Goal: Task Accomplishment & Management: Use online tool/utility

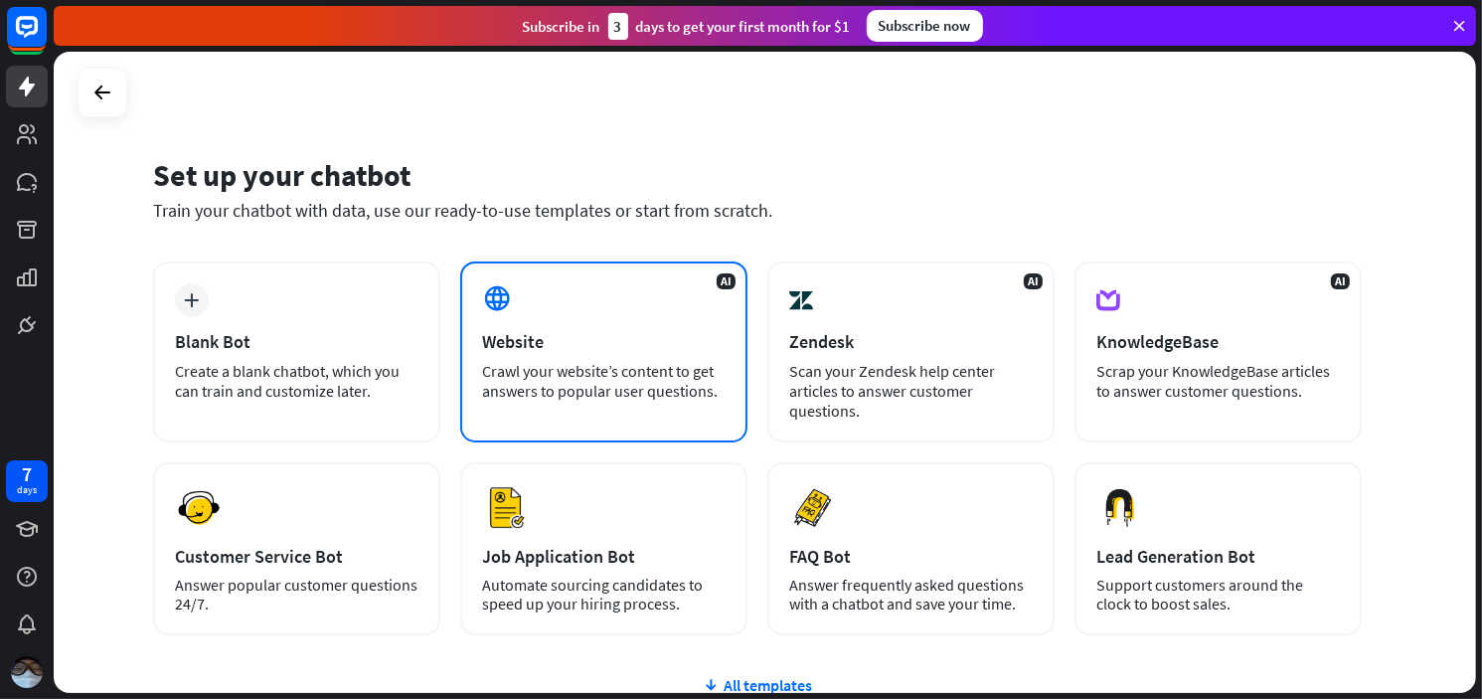
click at [638, 323] on div "AI Website Crawl your website’s content to get answers to popular user question…" at bounding box center [603, 351] width 287 height 181
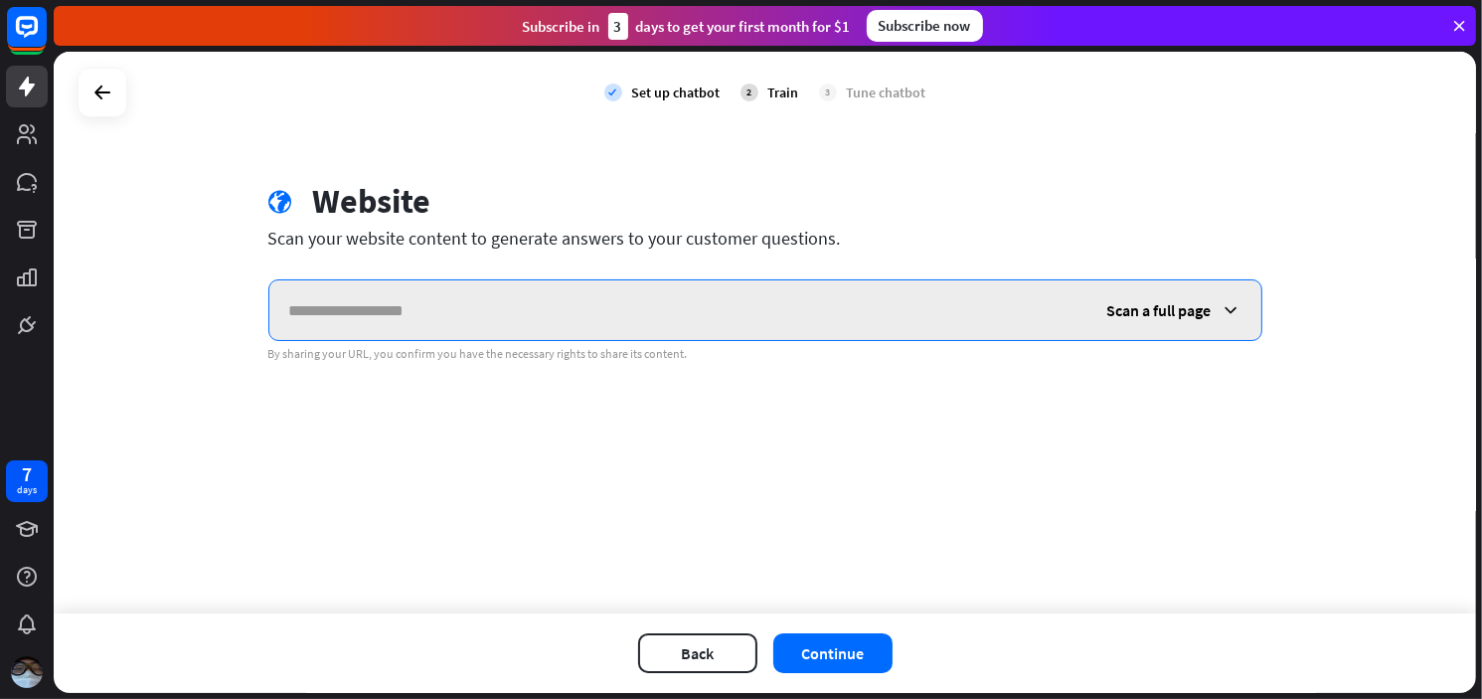
click at [447, 290] on input "text" at bounding box center [678, 310] width 818 height 60
paste input "**********"
type input "**********"
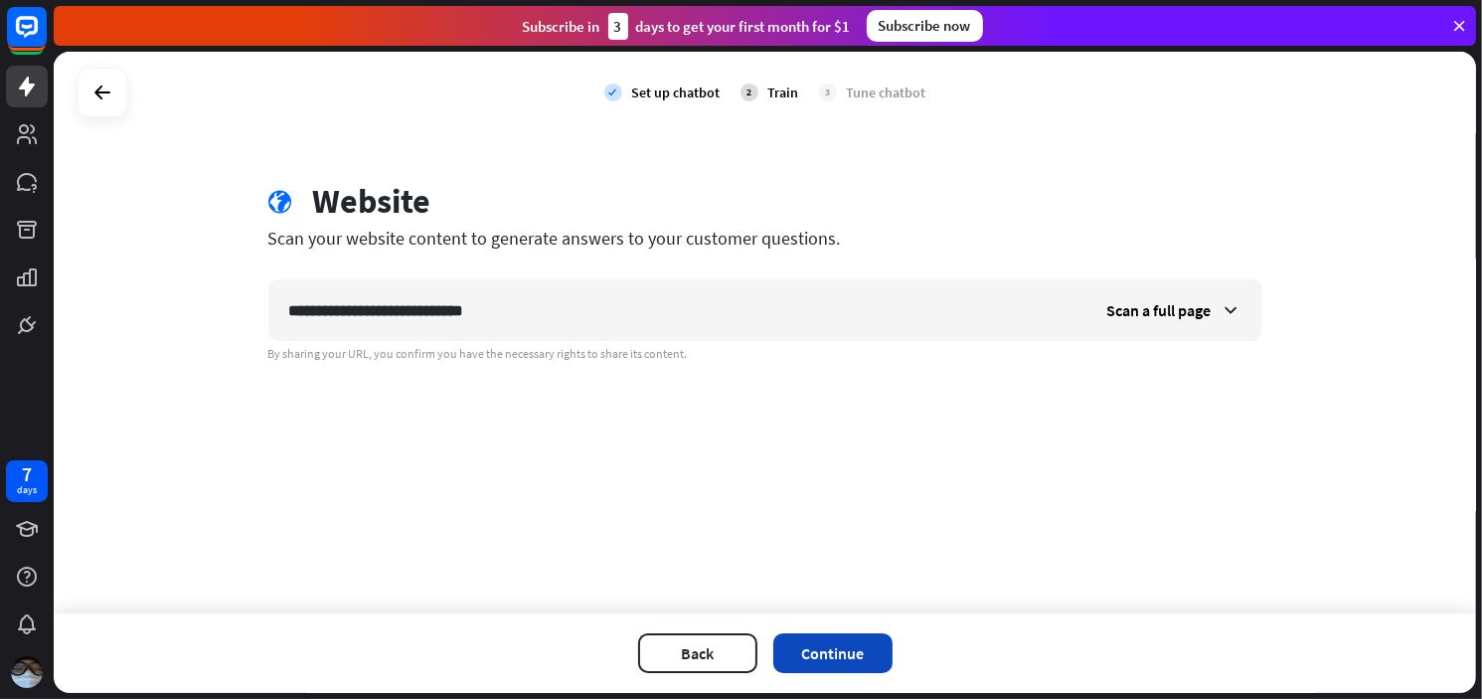
click at [817, 659] on button "Continue" at bounding box center [833, 653] width 119 height 40
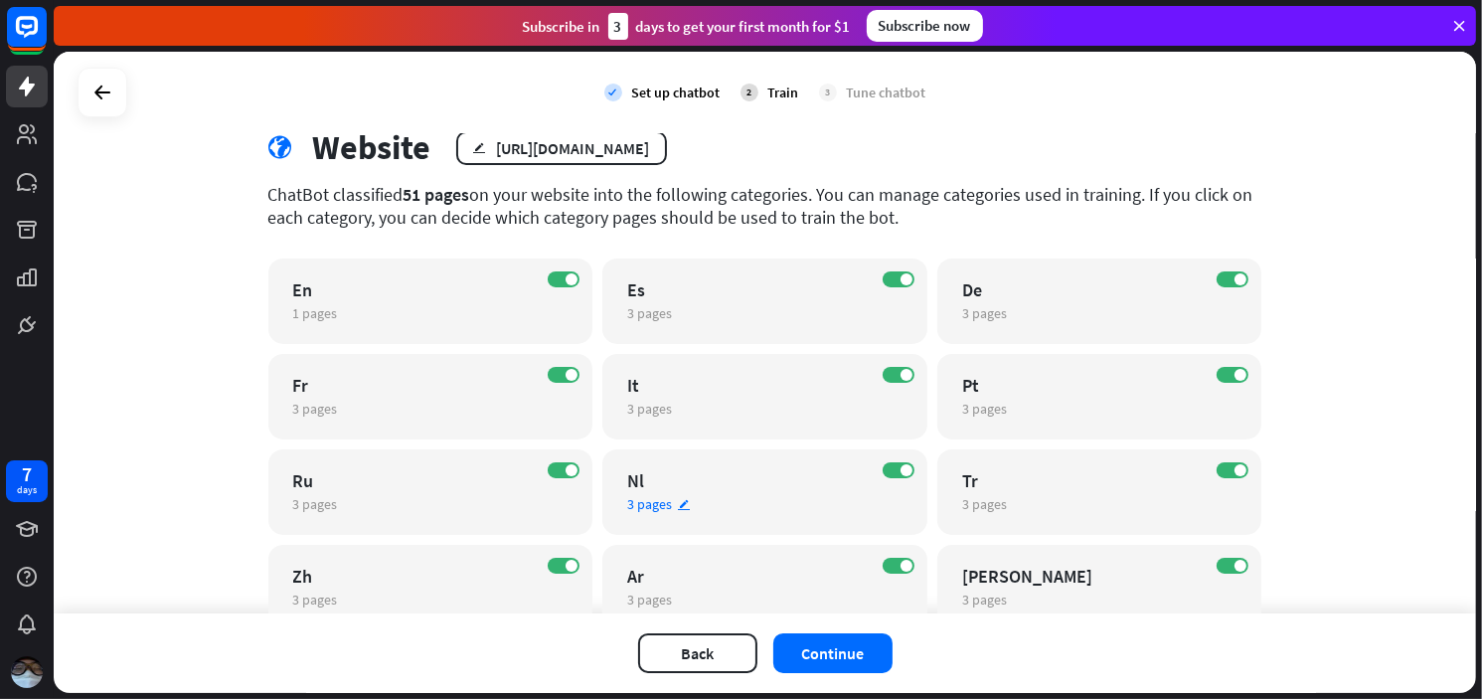
scroll to position [72, 0]
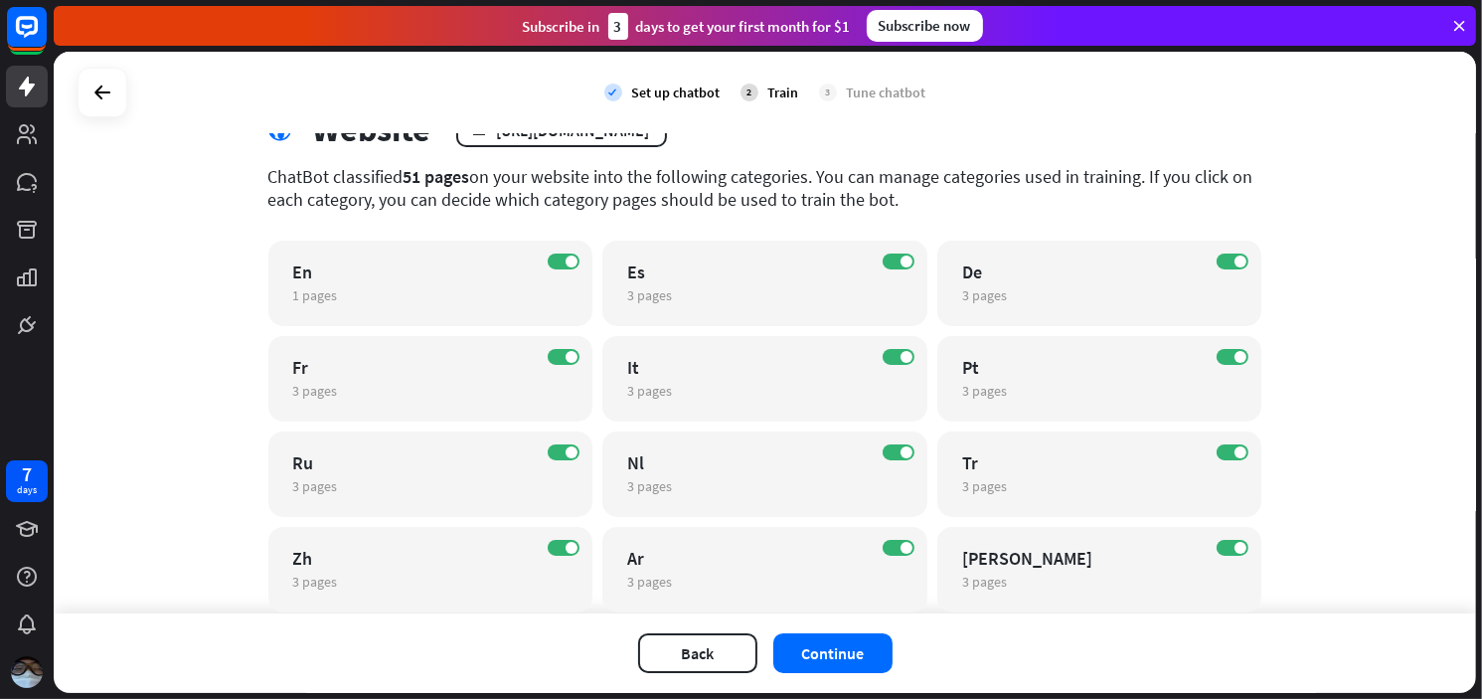
drag, startPoint x: 557, startPoint y: 195, endPoint x: 817, endPoint y: 194, distance: 260.5
click at [807, 194] on div "ChatBot classified 51 pages on your website into the following categories. You …" at bounding box center [765, 188] width 994 height 46
drag, startPoint x: 878, startPoint y: 194, endPoint x: 899, endPoint y: 194, distance: 20.9
click at [891, 194] on div "ChatBot classified 51 pages on your website into the following categories. You …" at bounding box center [765, 188] width 994 height 46
click at [920, 190] on div "ChatBot classified 51 pages on your website into the following categories. You …" at bounding box center [765, 188] width 994 height 46
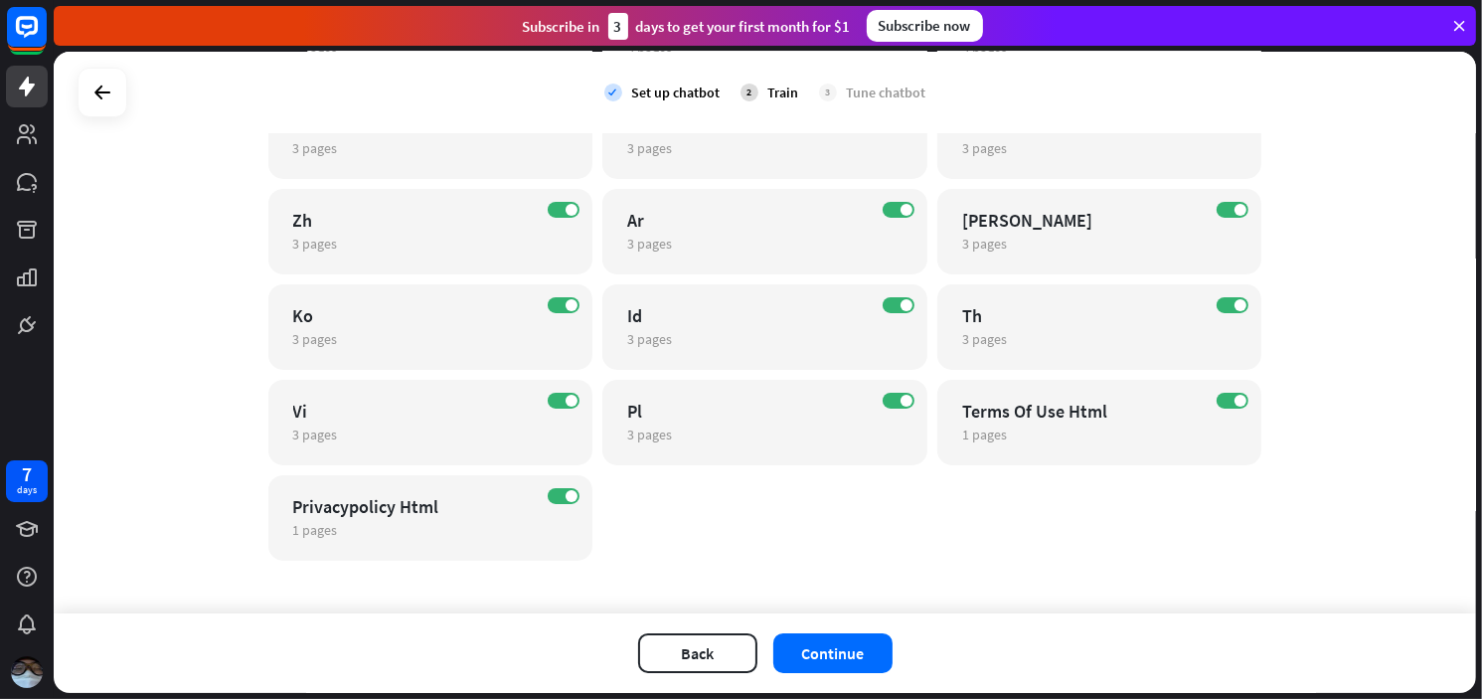
scroll to position [420, 0]
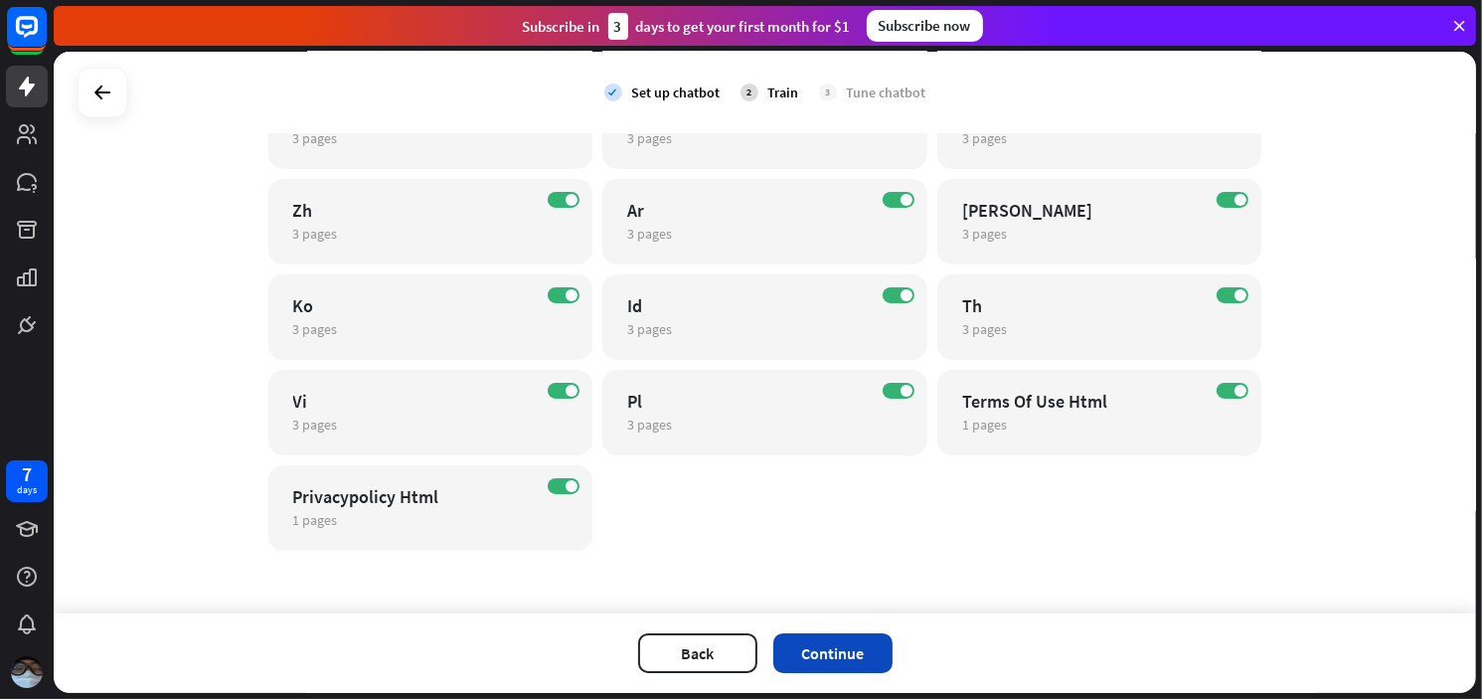
click at [848, 645] on button "Continue" at bounding box center [833, 653] width 119 height 40
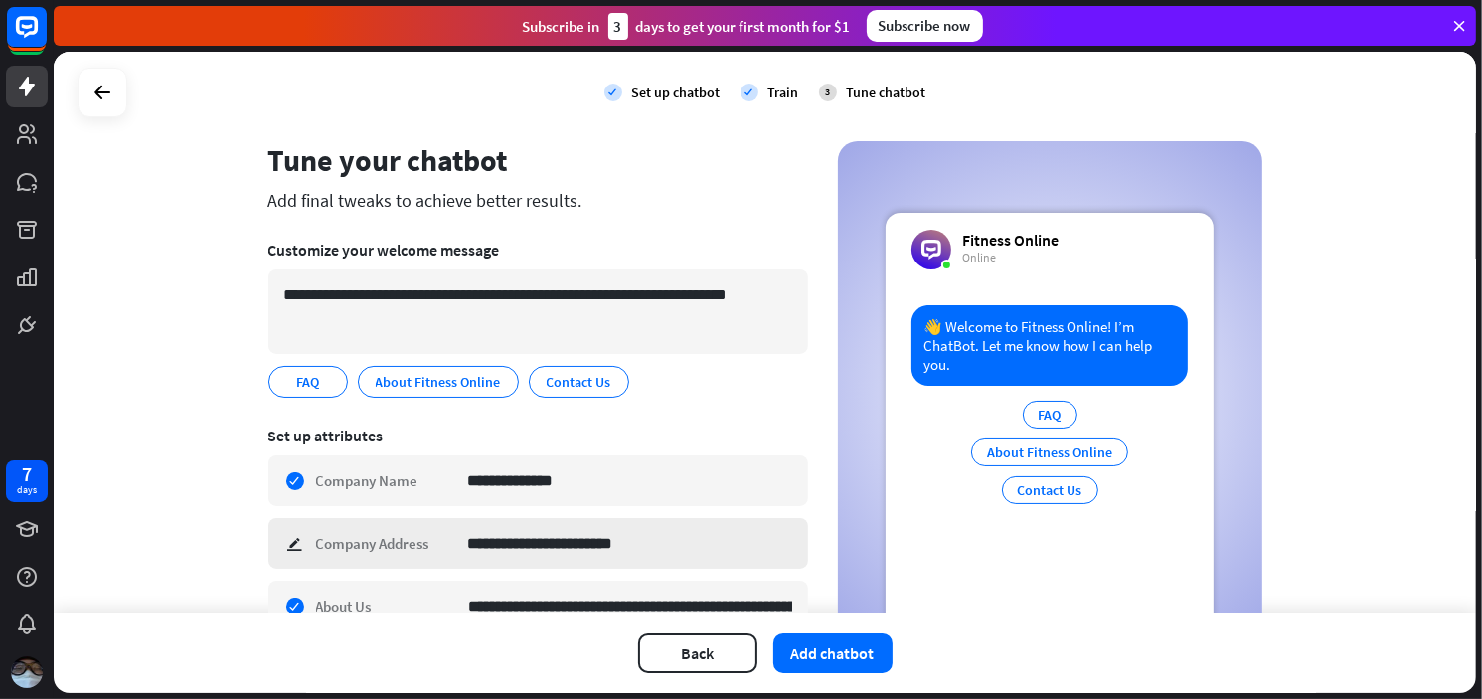
scroll to position [390, 0]
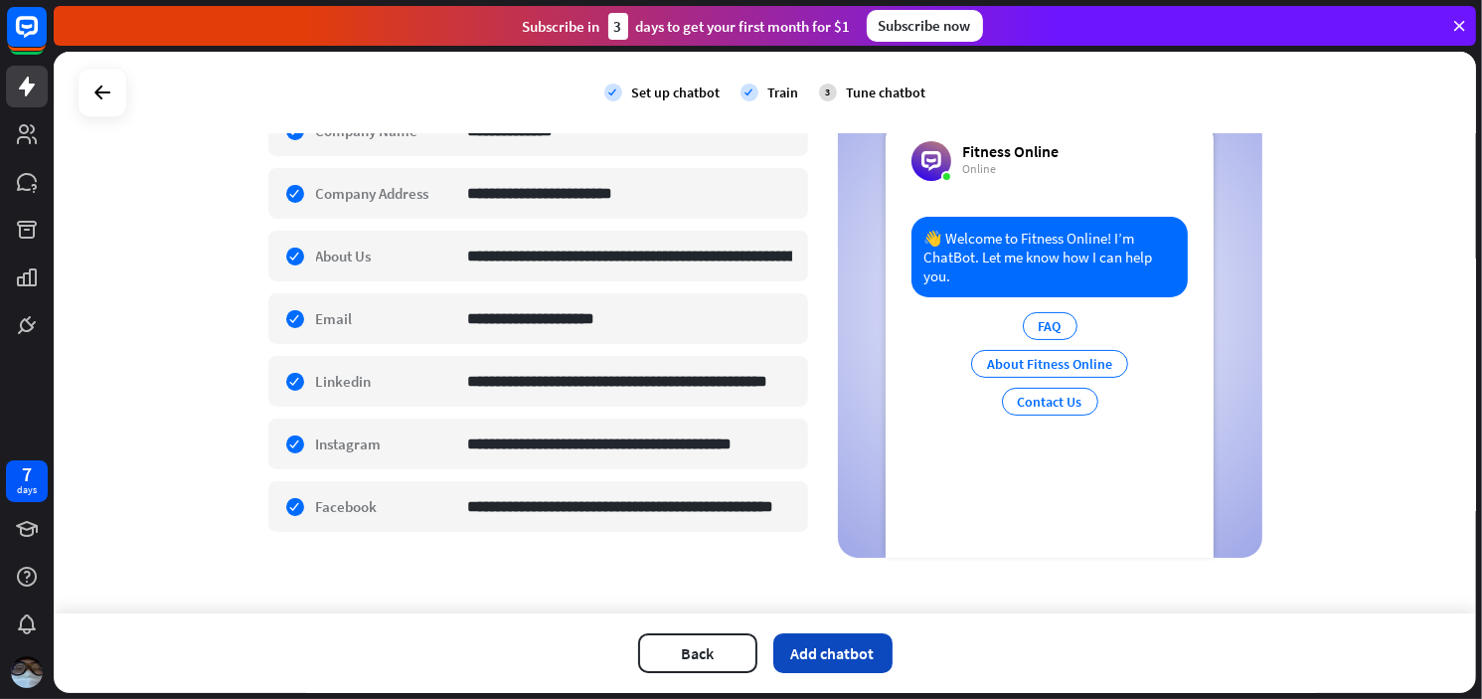
click at [810, 642] on button "Add chatbot" at bounding box center [833, 653] width 119 height 40
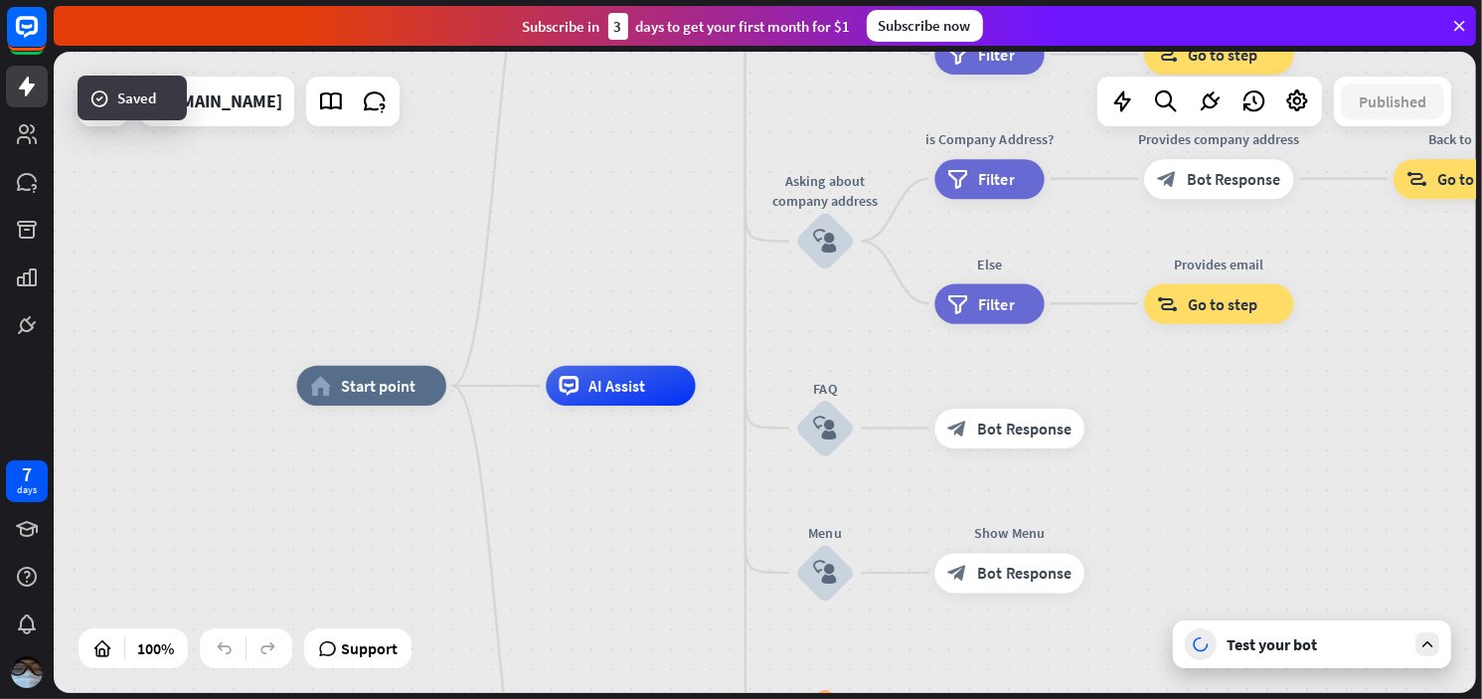
drag, startPoint x: 1186, startPoint y: 407, endPoint x: 871, endPoint y: 476, distance: 322.8
click at [871, 476] on div "home_2 Start point Welcome message block_bot_response Bot Response About us blo…" at bounding box center [1010, 707] width 1427 height 643
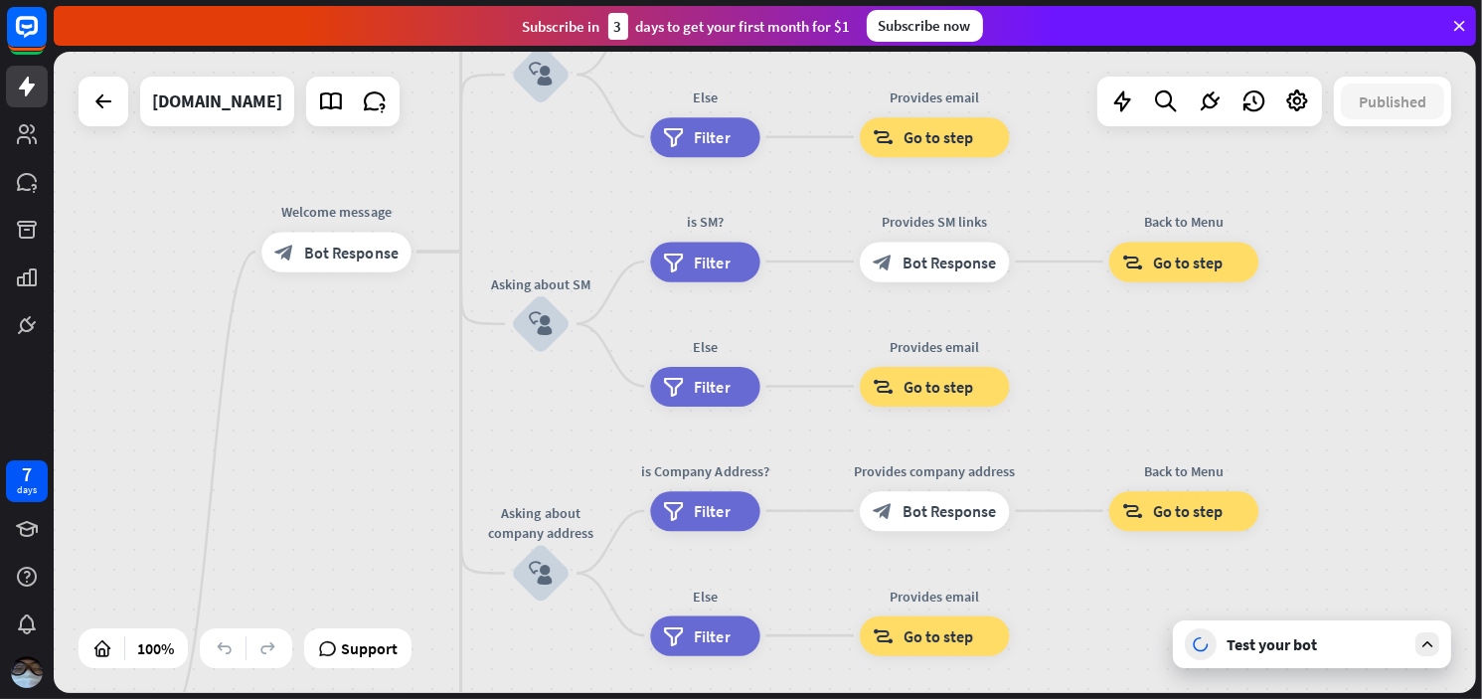
drag, startPoint x: 1023, startPoint y: 412, endPoint x: 1008, endPoint y: 746, distance: 334.4
click at [1008, 698] on html "7 days close Product Help First steps Get started with ChatBot Help Center Foll…" at bounding box center [741, 349] width 1482 height 699
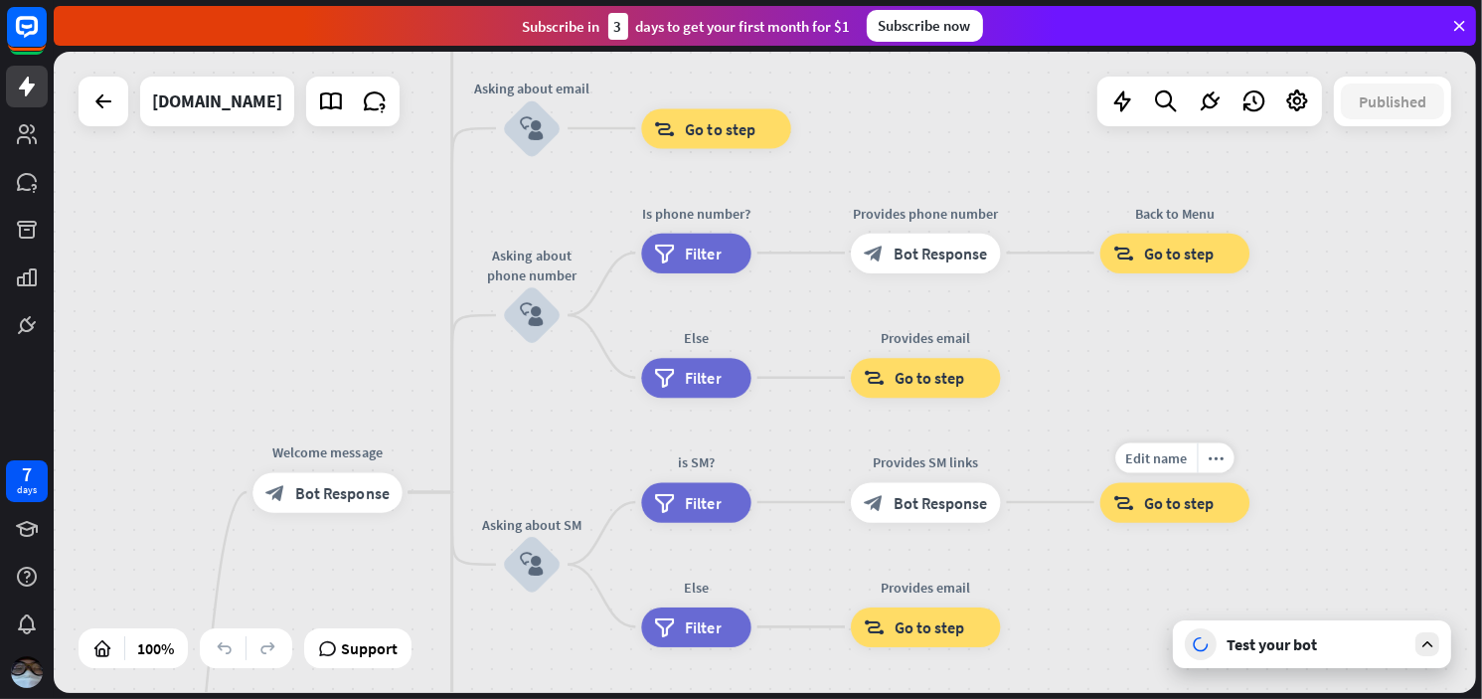
drag, startPoint x: 1273, startPoint y: 261, endPoint x: 1271, endPoint y: 444, distance: 183.0
click at [1250, 482] on div "Edit name more_horiz block_goto Go to step" at bounding box center [1175, 502] width 149 height 40
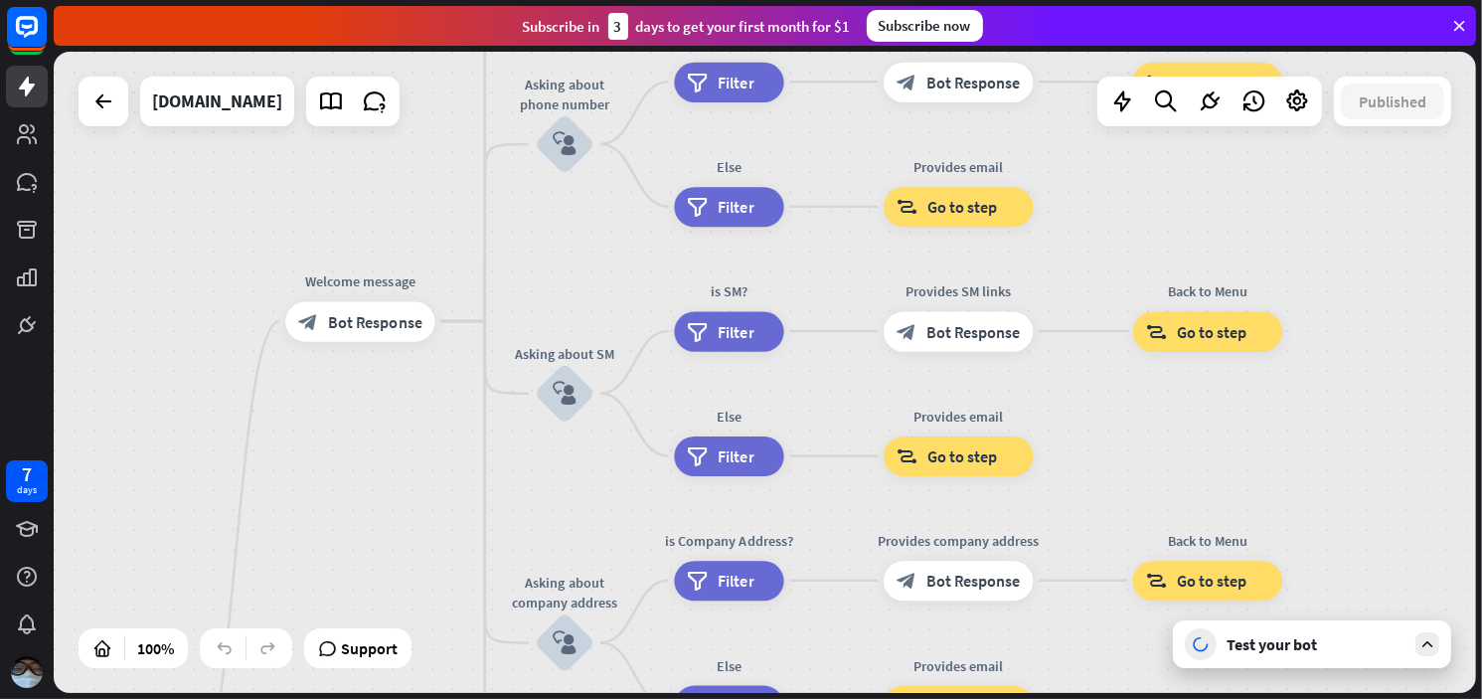
drag, startPoint x: 1343, startPoint y: 492, endPoint x: 1440, endPoint y: 83, distance: 420.8
click at [1440, 83] on div "home_2 Start point Welcome message block_bot_response Bot Response About us blo…" at bounding box center [765, 372] width 1423 height 641
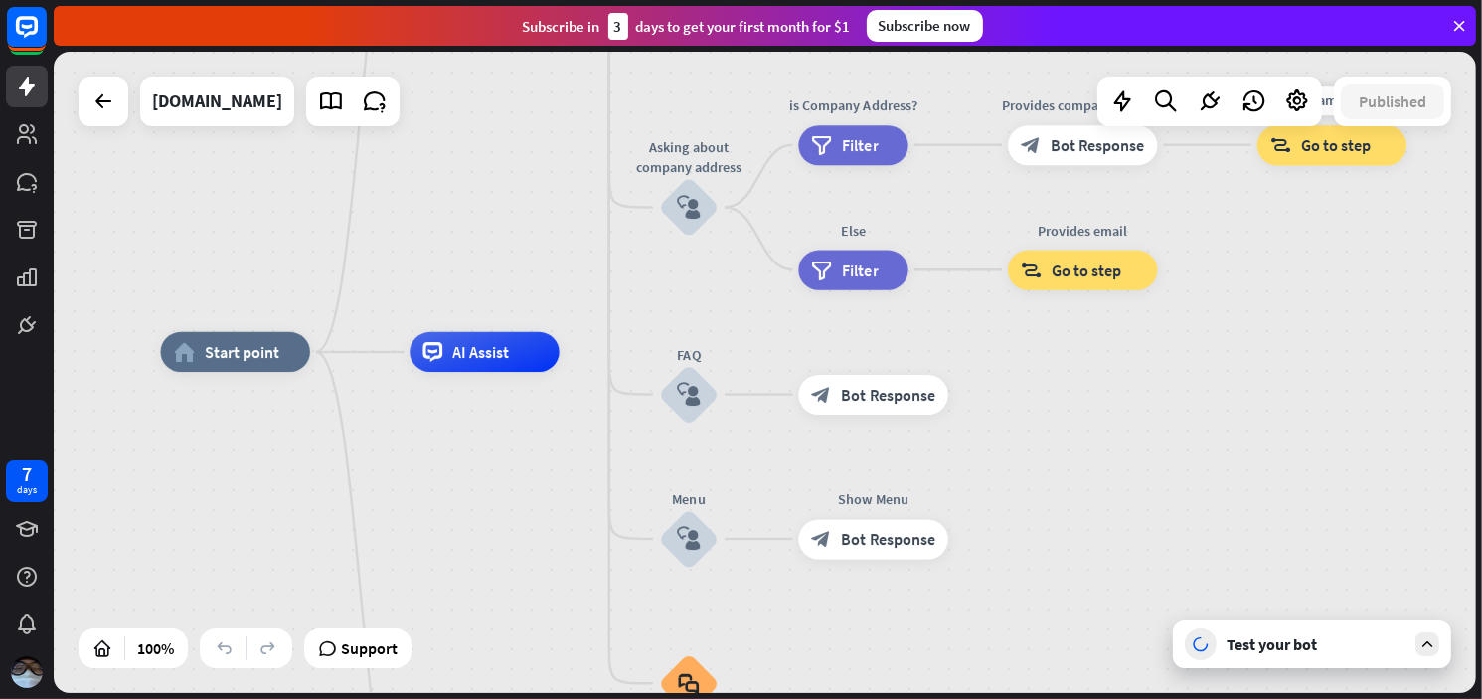
drag, startPoint x: 1344, startPoint y: 398, endPoint x: 1408, endPoint y: 178, distance: 228.8
click at [1407, 165] on div "Edit name more_horiz block_goto Go to step" at bounding box center [1332, 145] width 149 height 40
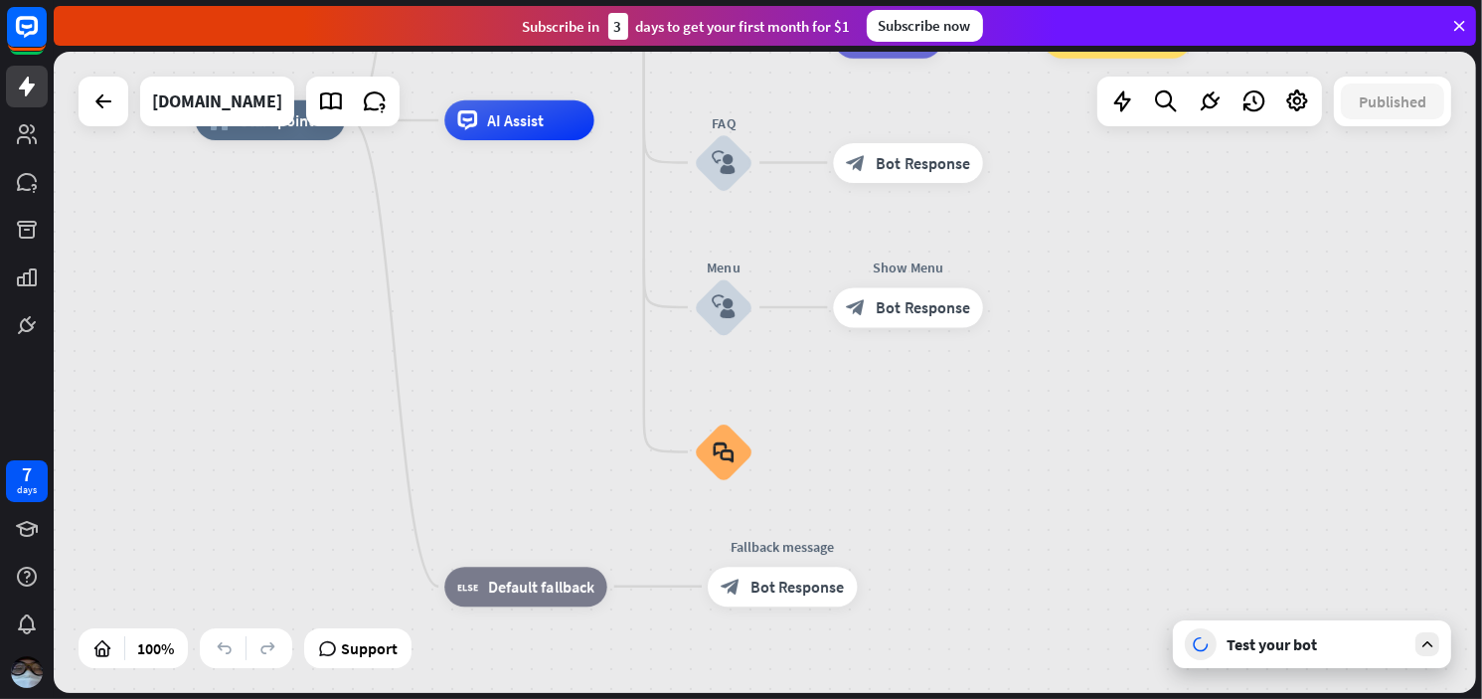
drag, startPoint x: 1324, startPoint y: 455, endPoint x: 1356, endPoint y: 247, distance: 211.2
click at [1356, 247] on div "home_2 Start point Welcome message block_bot_response Bot Response About us blo…" at bounding box center [909, 441] width 1427 height 643
click at [1322, 647] on div "Test your bot" at bounding box center [1316, 644] width 179 height 20
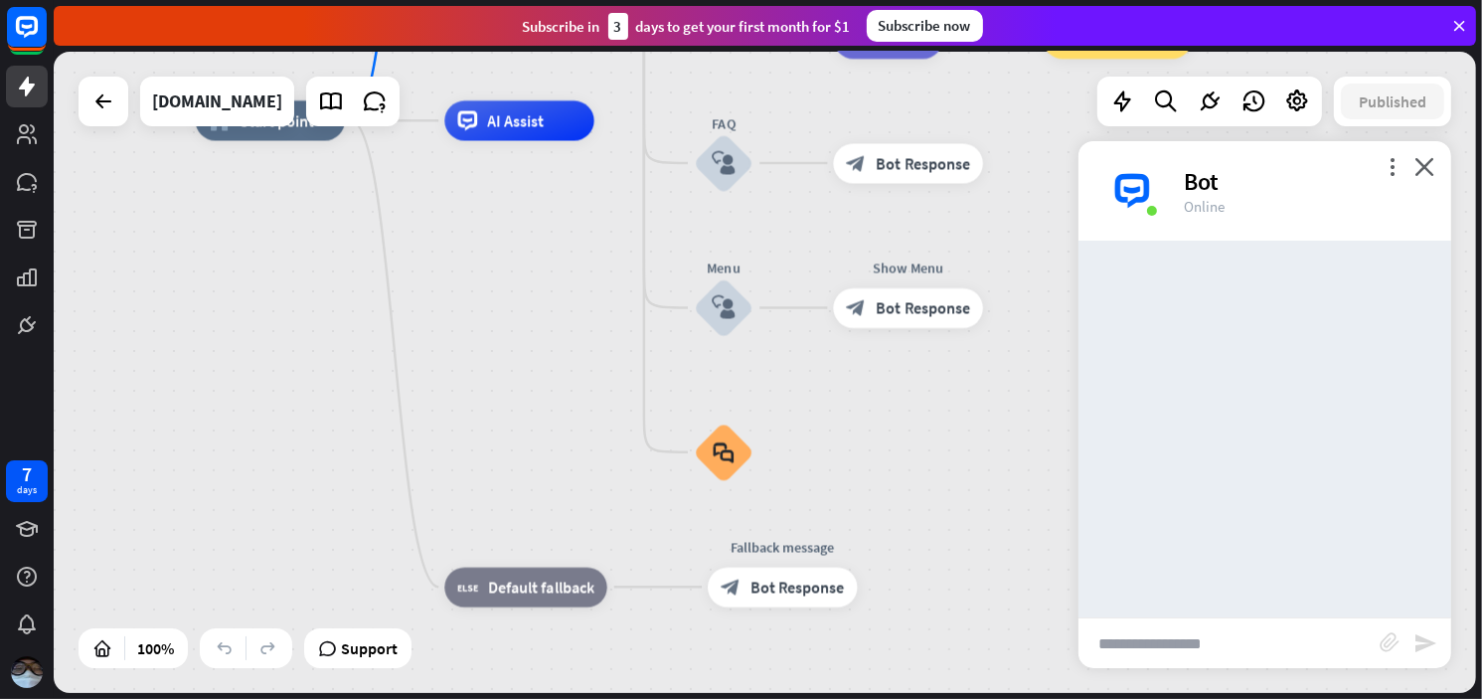
click at [1221, 650] on input "text" at bounding box center [1229, 643] width 301 height 50
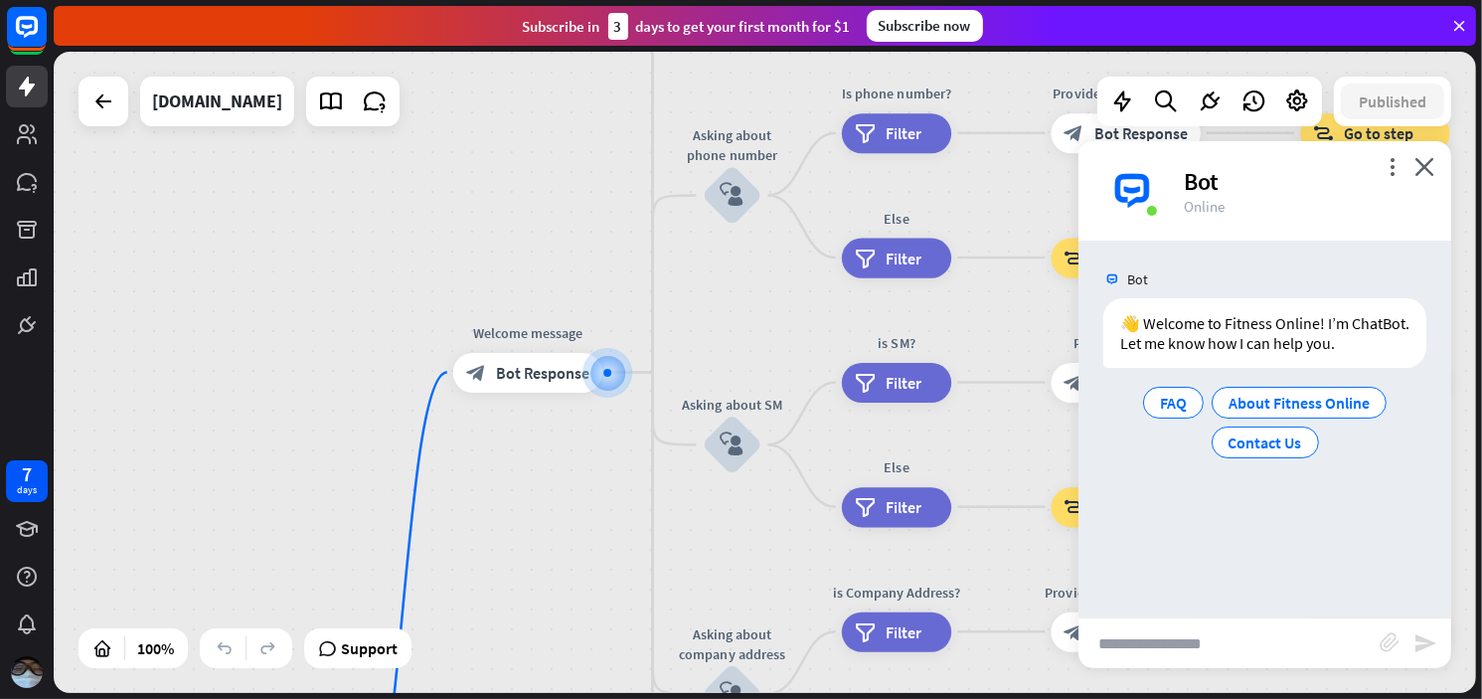
click at [1197, 639] on input "text" at bounding box center [1229, 643] width 301 height 50
click at [1396, 649] on icon "block_attachment" at bounding box center [1390, 642] width 20 height 20
click at [1160, 647] on input "text" at bounding box center [1229, 643] width 301 height 50
drag, startPoint x: 1195, startPoint y: 644, endPoint x: 1240, endPoint y: 636, distance: 45.4
click at [1240, 636] on input "text" at bounding box center [1229, 643] width 301 height 50
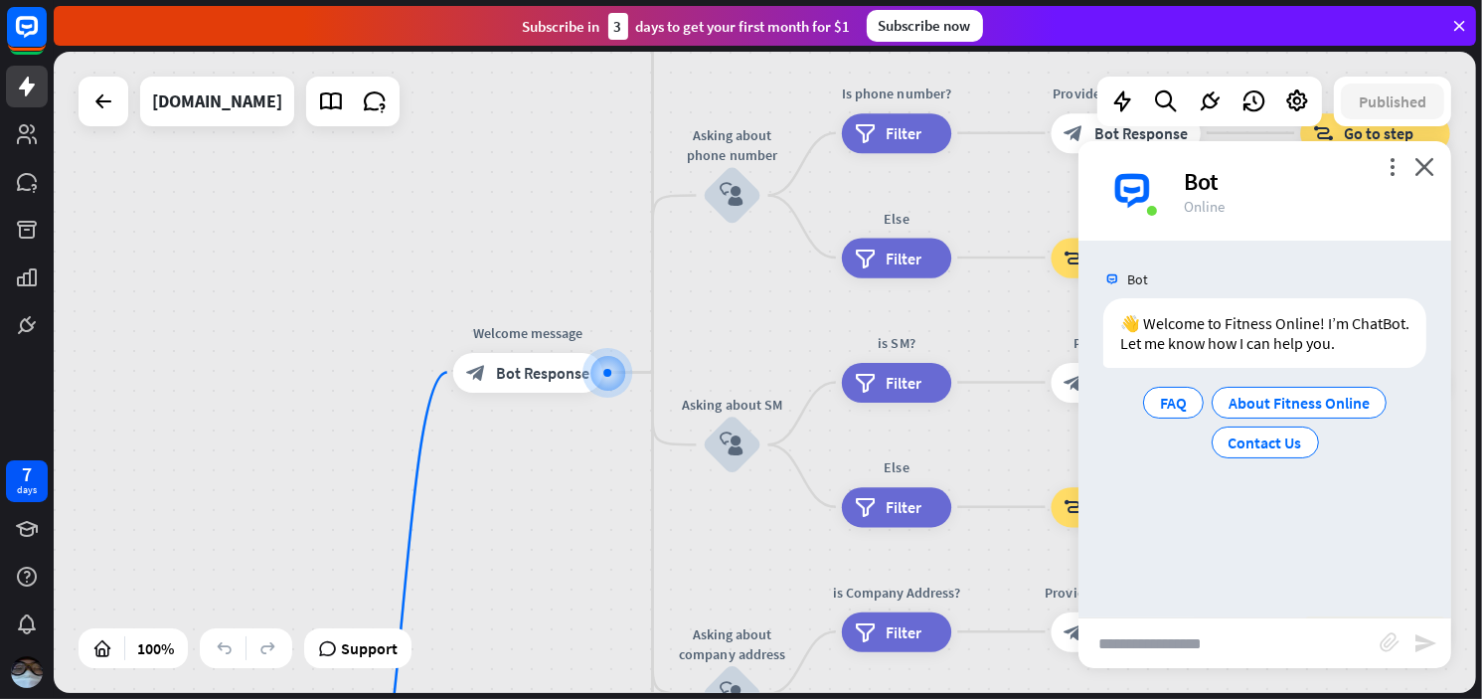
click at [1392, 652] on div "block_attachment" at bounding box center [1397, 643] width 34 height 23
click at [1391, 642] on icon "block_attachment" at bounding box center [1390, 642] width 20 height 20
click at [1249, 611] on div "Image" at bounding box center [1280, 606] width 171 height 35
click at [1395, 641] on icon "block_attachment" at bounding box center [1390, 642] width 20 height 20
click at [1293, 609] on div "Image" at bounding box center [1280, 606] width 171 height 35
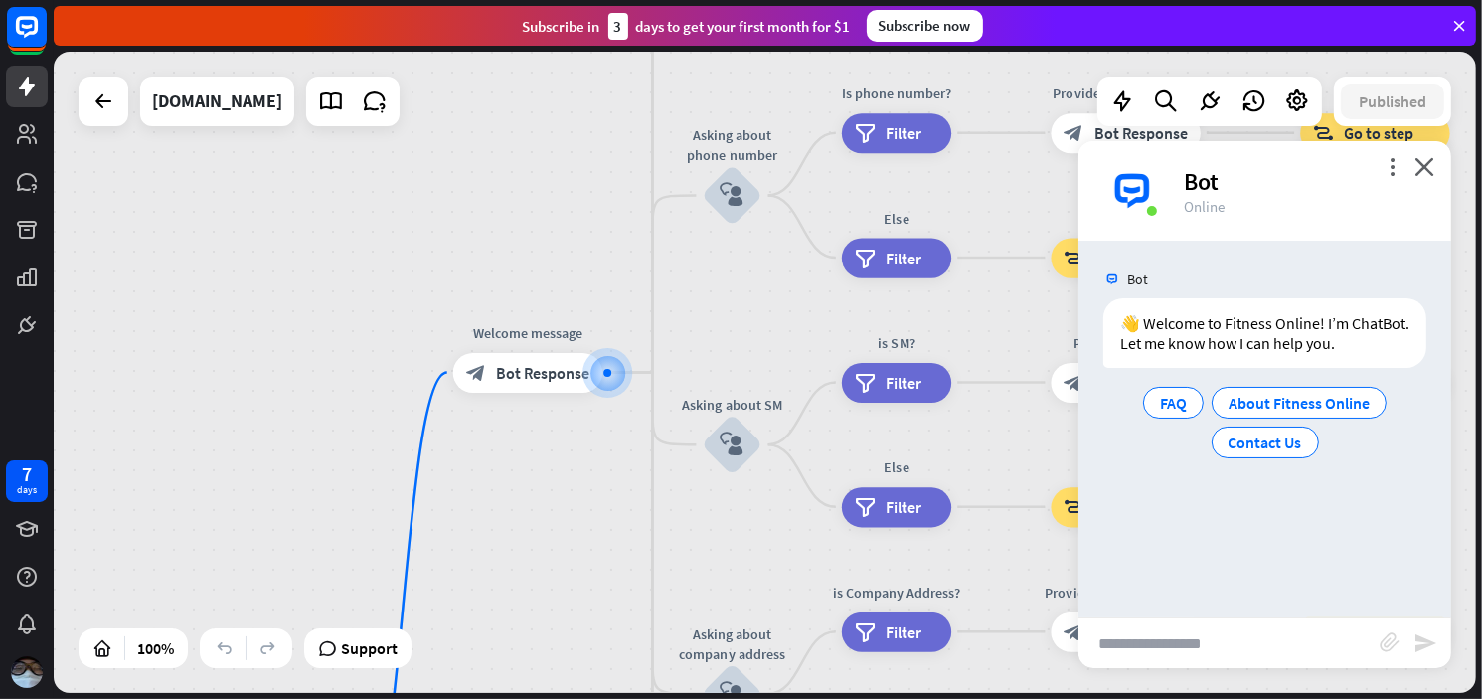
click at [1196, 638] on input "text" at bounding box center [1229, 643] width 301 height 50
type input "**********"
click at [1196, 638] on input "**********" at bounding box center [1229, 643] width 301 height 50
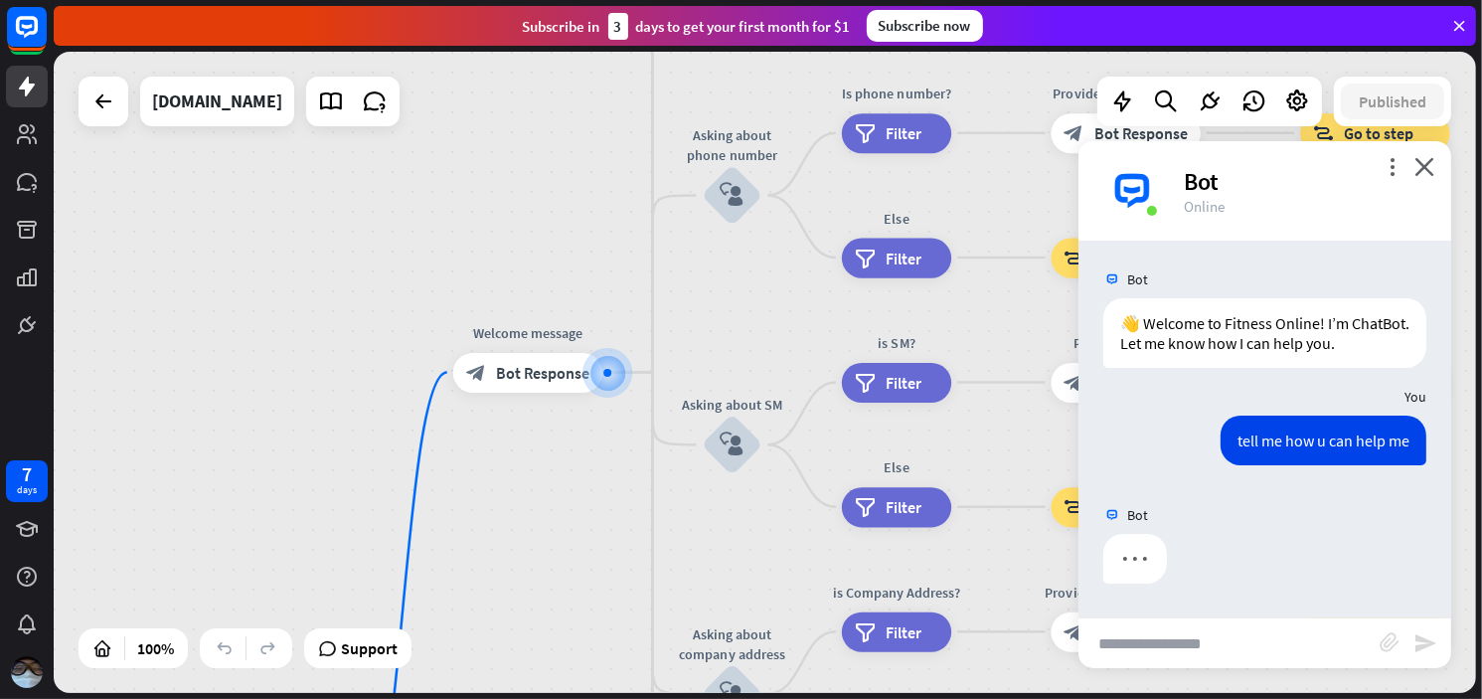
drag, startPoint x: 1196, startPoint y: 638, endPoint x: 1270, endPoint y: 424, distance: 227.0
click at [1270, 424] on div "more_vert close Bot Online Bot 👋 Welcome to Fitness Online! I’m ChatBot. Let me…" at bounding box center [1265, 404] width 373 height 527
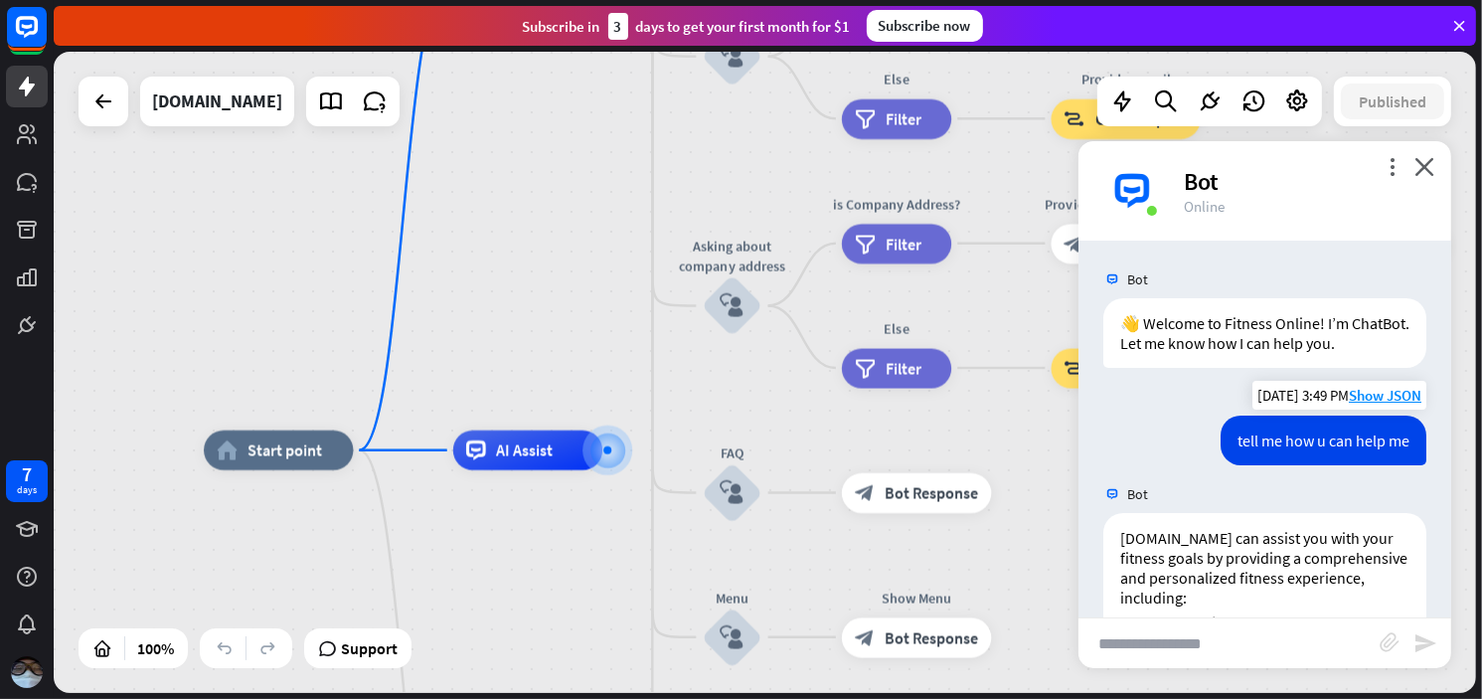
scroll to position [850, 0]
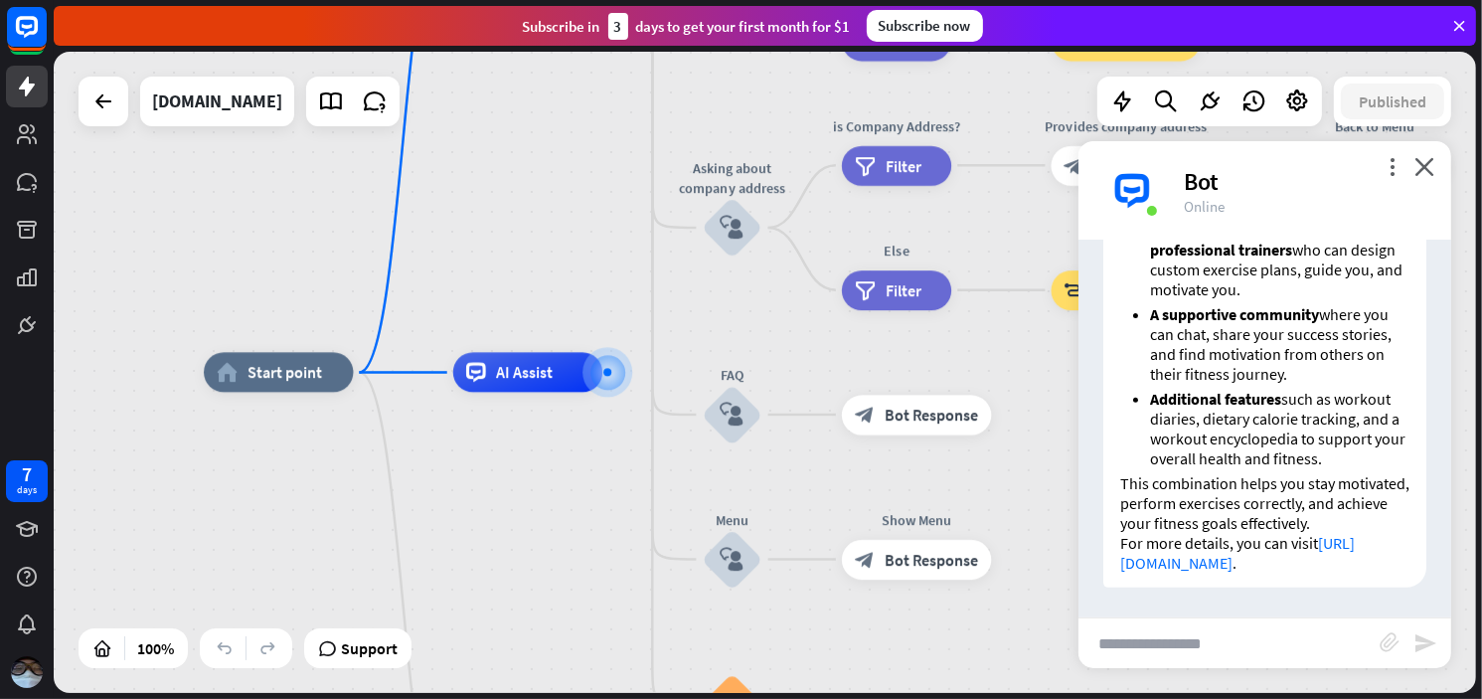
drag, startPoint x: 1270, startPoint y: 424, endPoint x: 1342, endPoint y: 369, distance: 90.9
click at [1342, 369] on div "Bot 👋 Welcome to Fitness Online! I’m ChatBot. Let me know how I can help you. […" at bounding box center [1265, 429] width 373 height 377
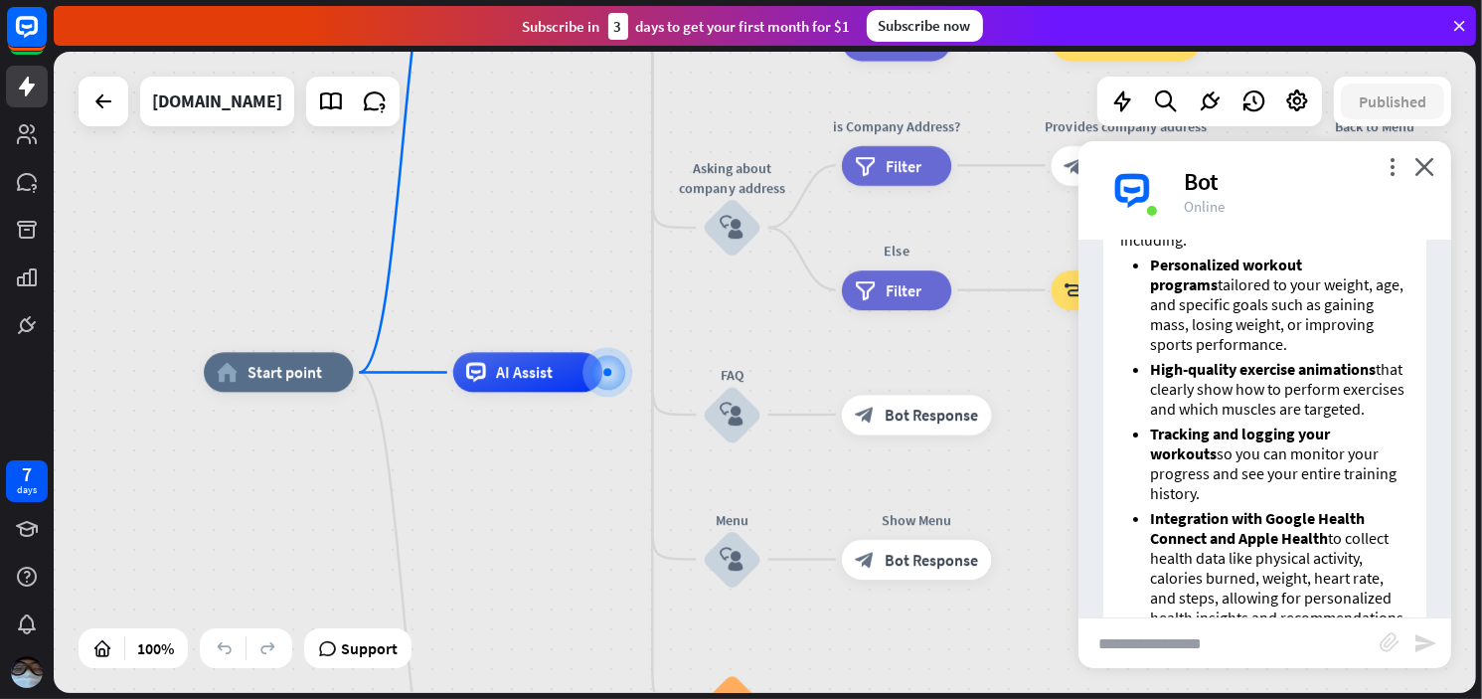
scroll to position [362, 0]
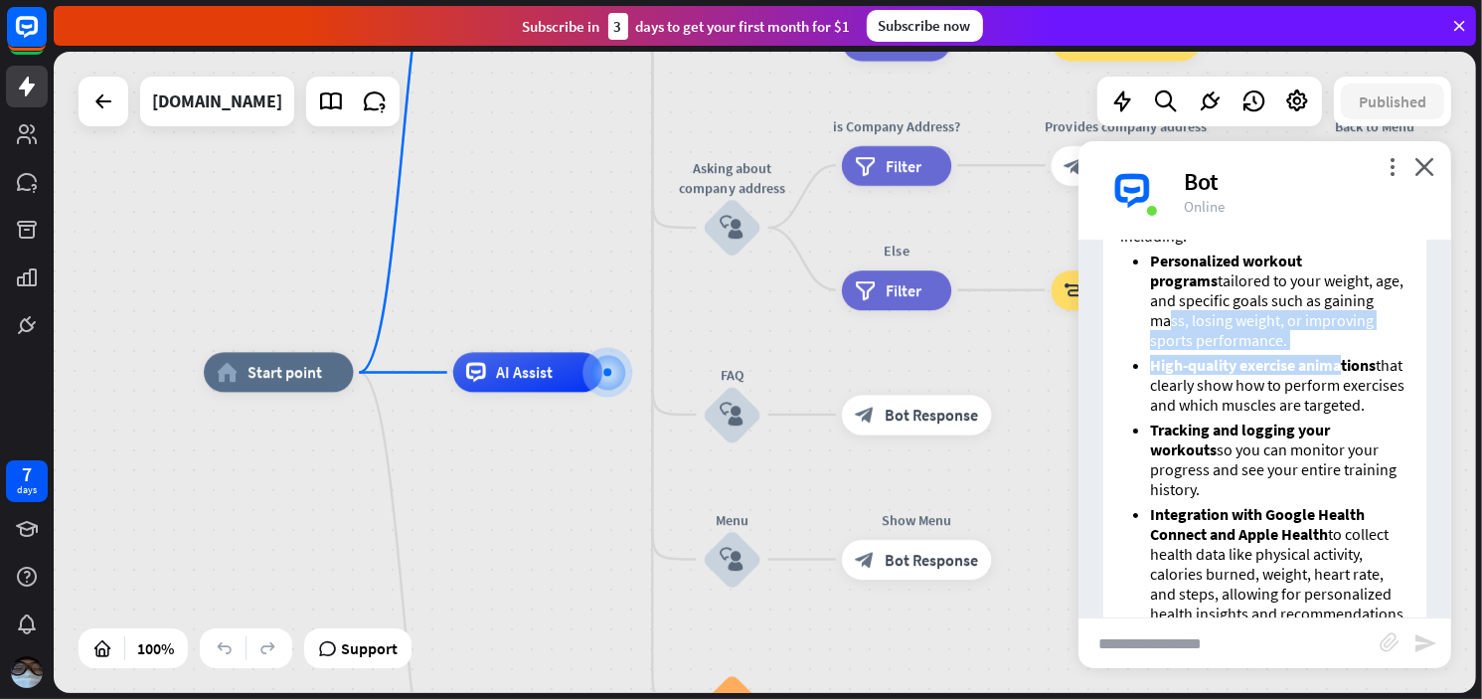
drag, startPoint x: 1342, startPoint y: 369, endPoint x: 1371, endPoint y: 285, distance: 88.4
click at [1371, 285] on ul "Personalized workout programs tailored to your weight, age, and specific goals …" at bounding box center [1265, 564] width 289 height 626
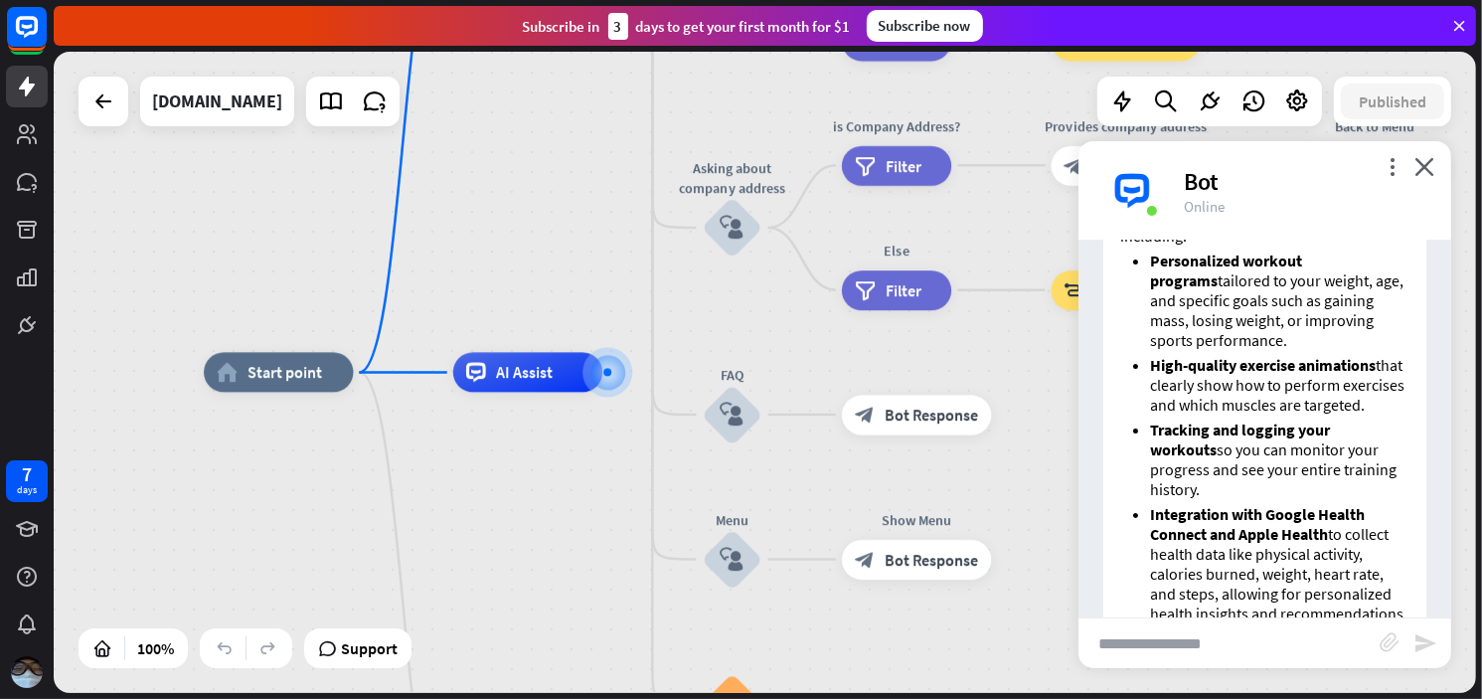
click at [1327, 415] on li "High-quality exercise animations that clearly show how to perform exercises and…" at bounding box center [1280, 385] width 260 height 60
drag, startPoint x: 1327, startPoint y: 447, endPoint x: 1326, endPoint y: 314, distance: 133.2
click at [1326, 314] on ul "Personalized workout programs tailored to your weight, age, and specific goals …" at bounding box center [1265, 564] width 289 height 626
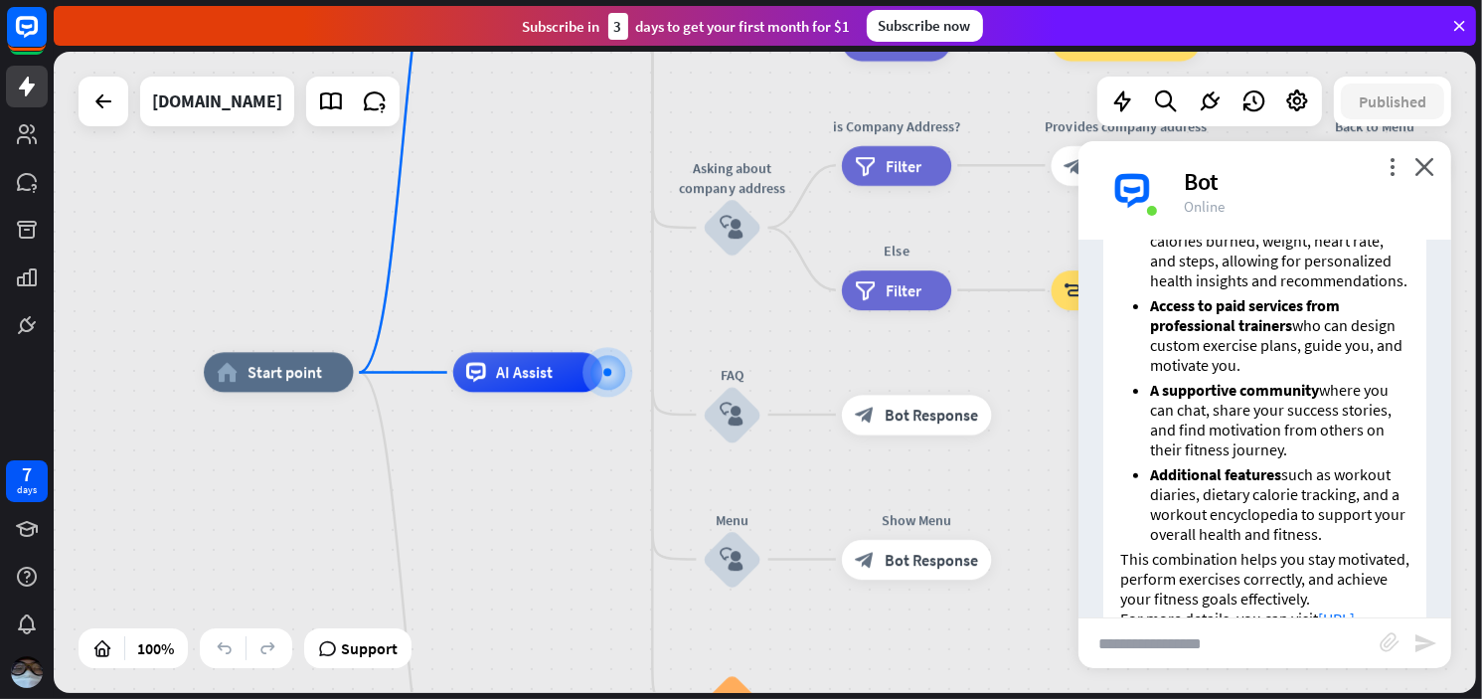
scroll to position [708, 0]
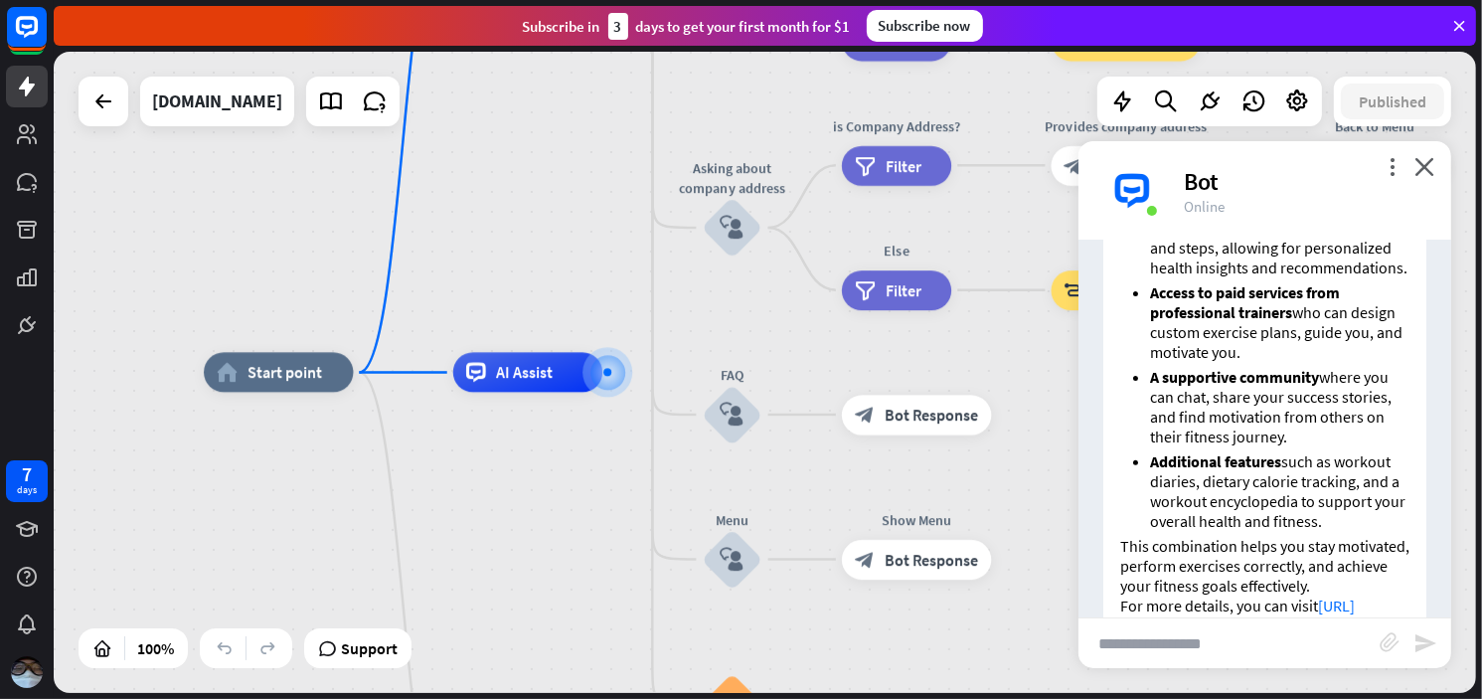
click at [1298, 362] on li "Access to paid services from professional trainers who can design custom exerci…" at bounding box center [1280, 322] width 260 height 80
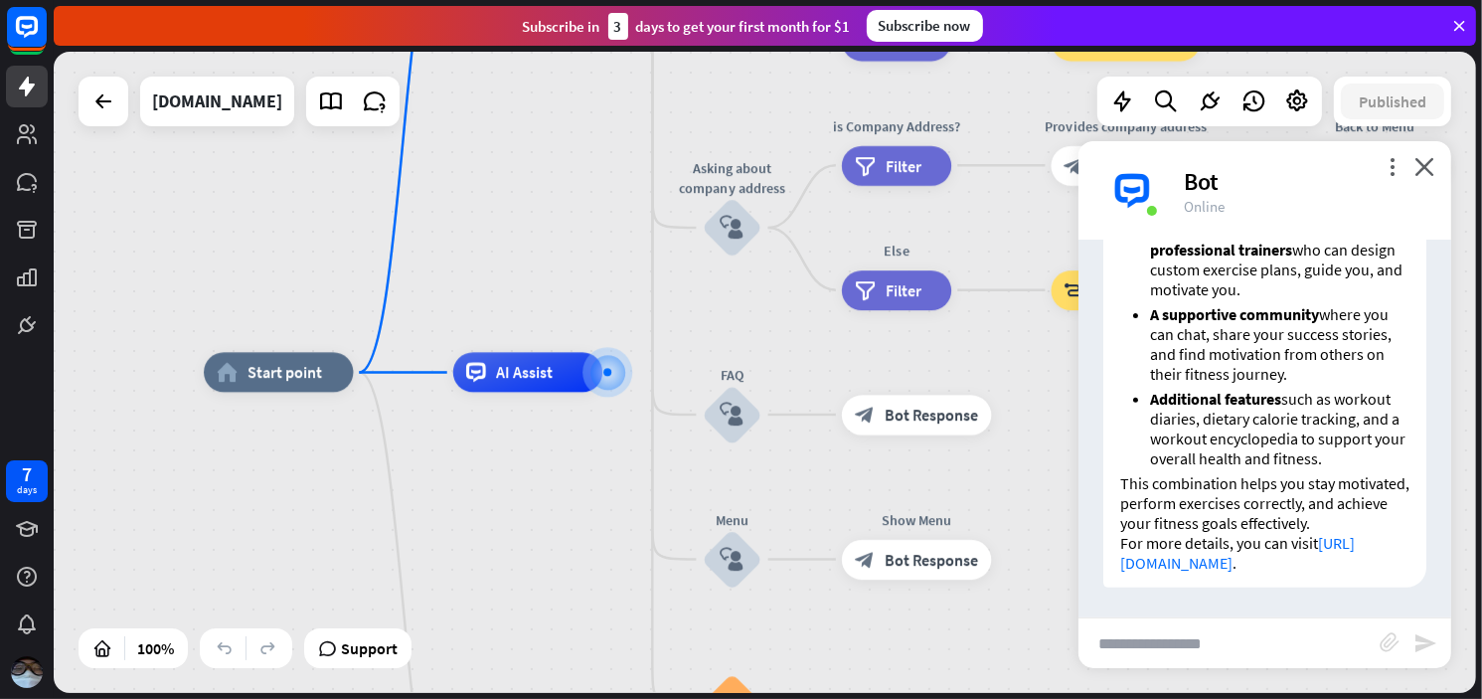
scroll to position [849, 0]
